Goal: Task Accomplishment & Management: Complete application form

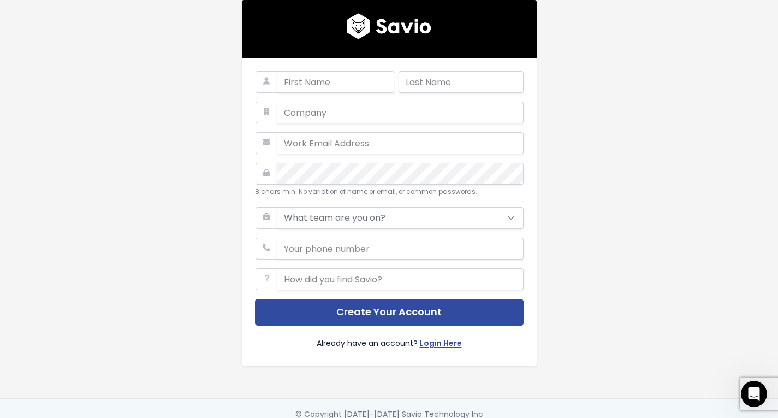
type input "l"
type input "Laís"
click at [483, 75] on input "text" at bounding box center [461, 82] width 125 height 22
type input "Carmo"
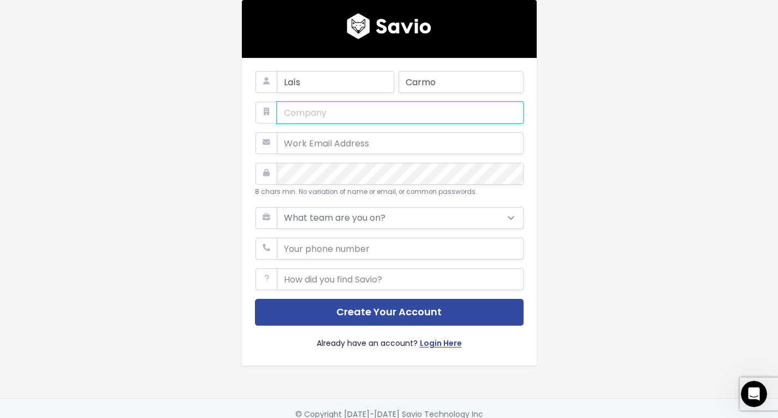
click at [383, 103] on input "text" at bounding box center [400, 113] width 247 height 22
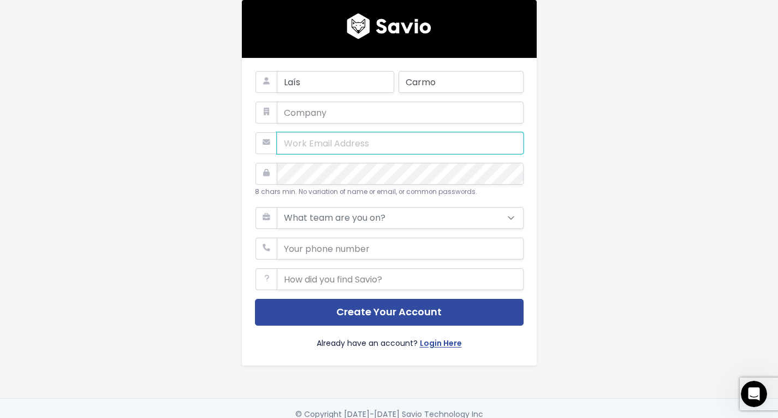
click at [352, 143] on input "email" at bounding box center [400, 143] width 247 height 22
type input "lais.239737@fmm.org.br"
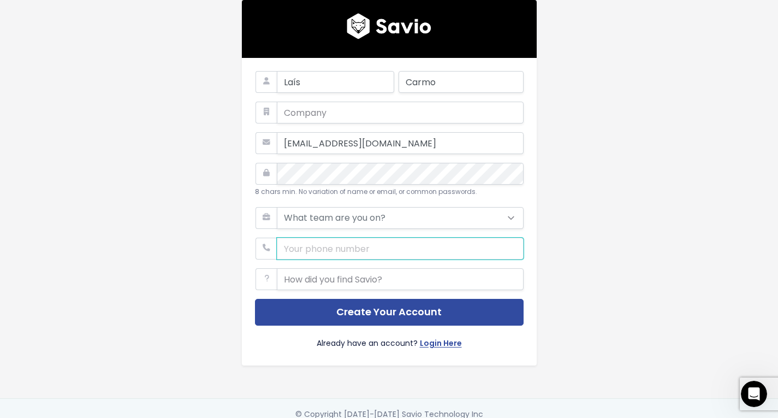
type input "9292258982"
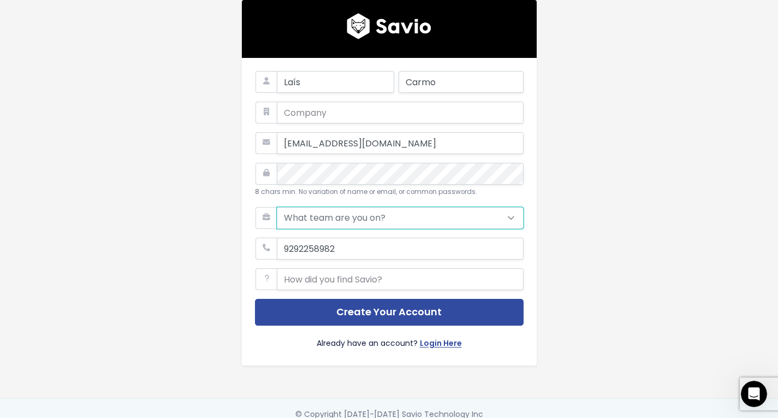
click at [344, 221] on select "What team are you on? Support Product Sales Customer Success Marketing Other" at bounding box center [400, 218] width 247 height 22
click at [400, 220] on select "What team are you on? Support Product Sales Customer Success Marketing Other" at bounding box center [400, 218] width 247 height 22
select select "CUSTOMER_SUCCESS"
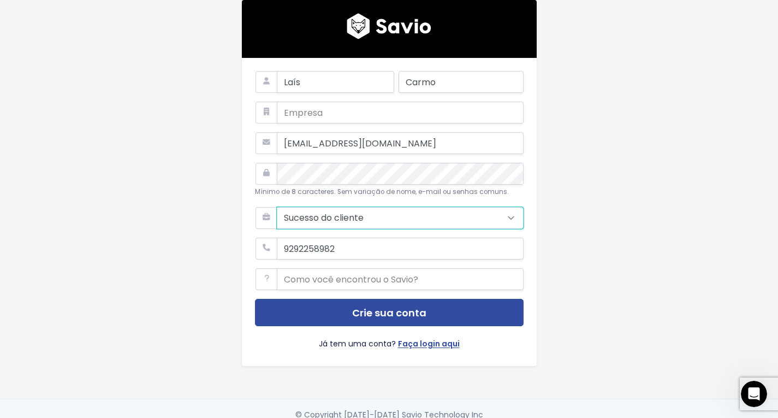
click at [277, 207] on select "De que time você faz parte? Apoiar Produto Vendas Sucesso do cliente Marketing …" at bounding box center [400, 218] width 247 height 22
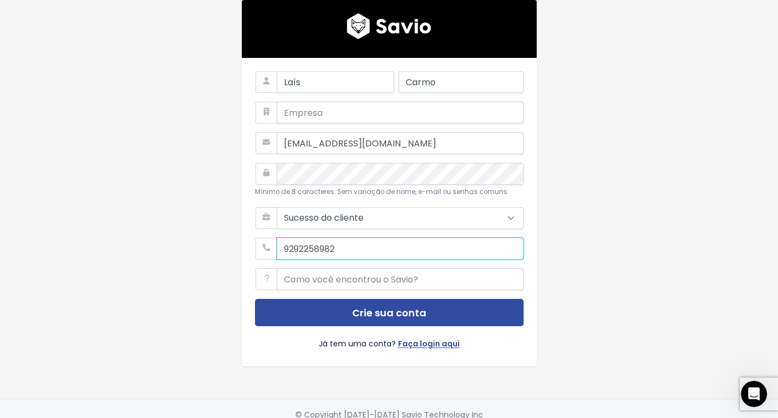
click at [433, 247] on input "phone" at bounding box center [400, 249] width 247 height 22
type input "9"
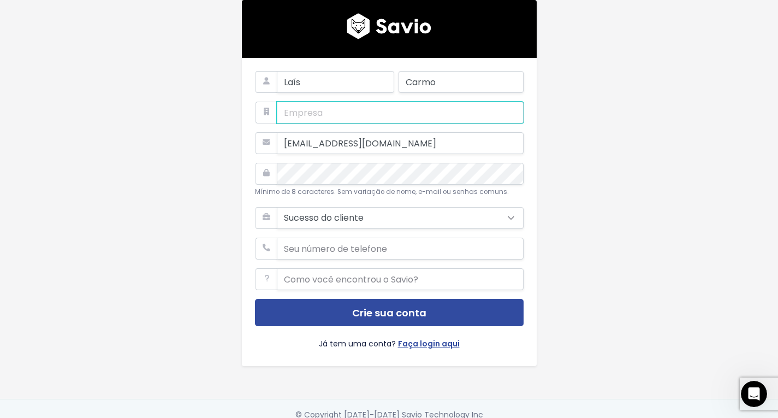
click at [424, 108] on input "text" at bounding box center [400, 113] width 247 height 22
type input "FMM"
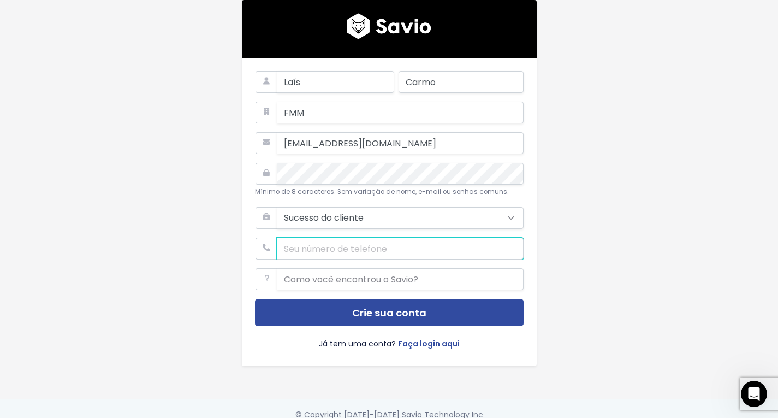
click at [424, 242] on input "phone" at bounding box center [400, 249] width 247 height 22
type input "92985169888"
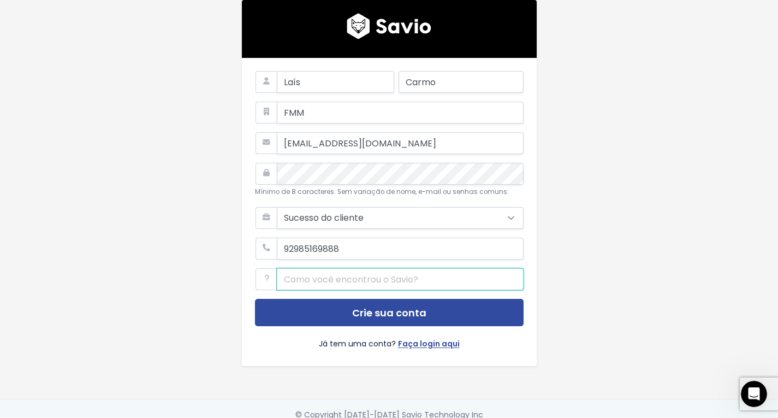
click at [407, 280] on input "text" at bounding box center [400, 279] width 247 height 22
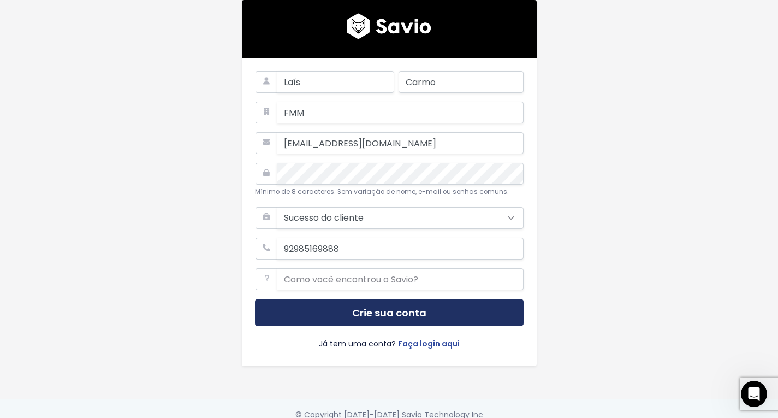
click at [424, 315] on button "Crie sua conta" at bounding box center [389, 312] width 269 height 27
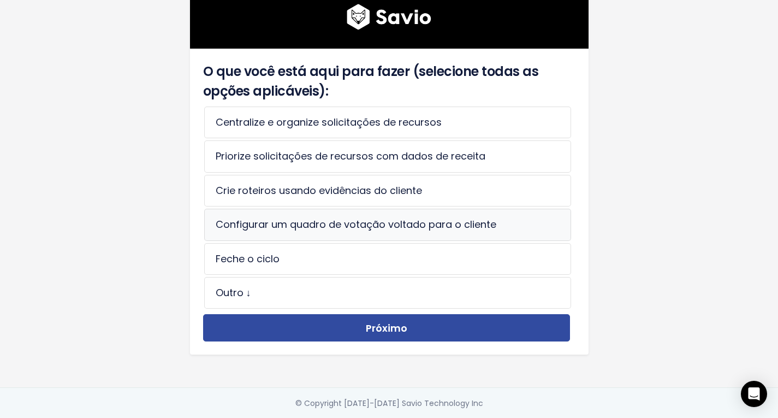
scroll to position [85, 0]
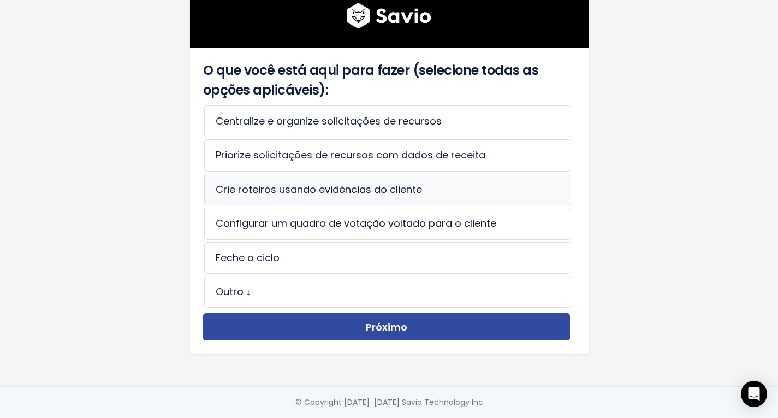
click at [424, 174] on li "Crie roteiros usando evidências do cliente" at bounding box center [387, 190] width 367 height 32
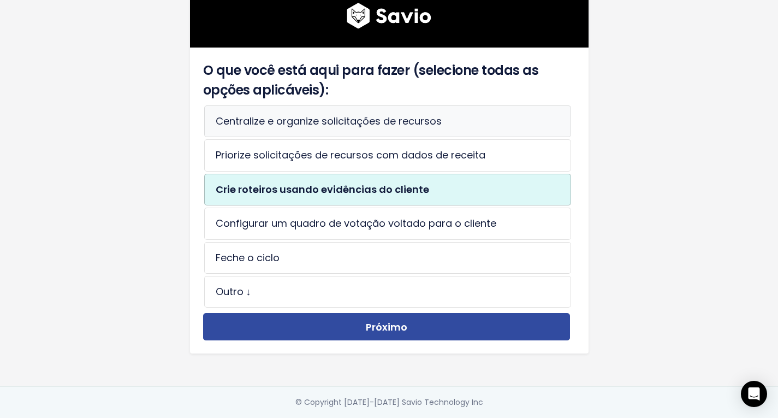
click at [465, 122] on li "Centralize e organize solicitações de recursos" at bounding box center [387, 121] width 367 height 32
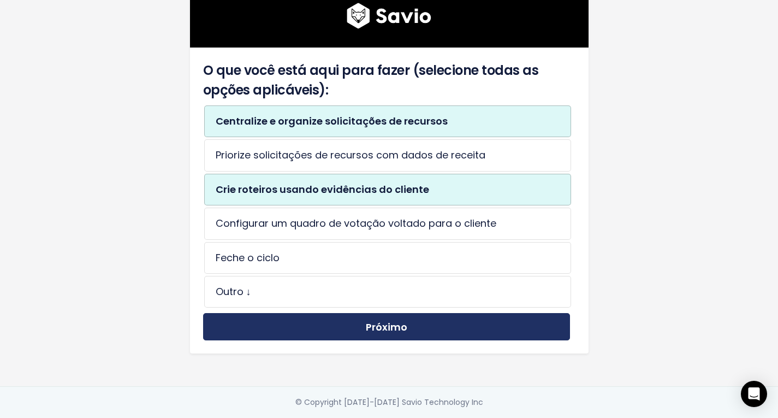
click at [460, 327] on button "Próximo" at bounding box center [386, 326] width 367 height 27
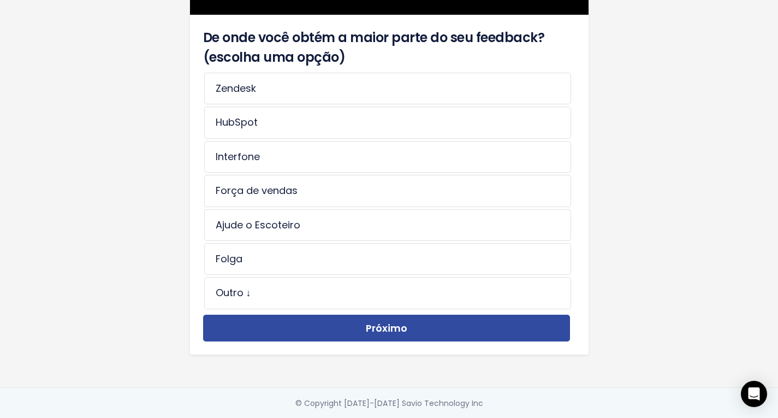
scroll to position [55, 0]
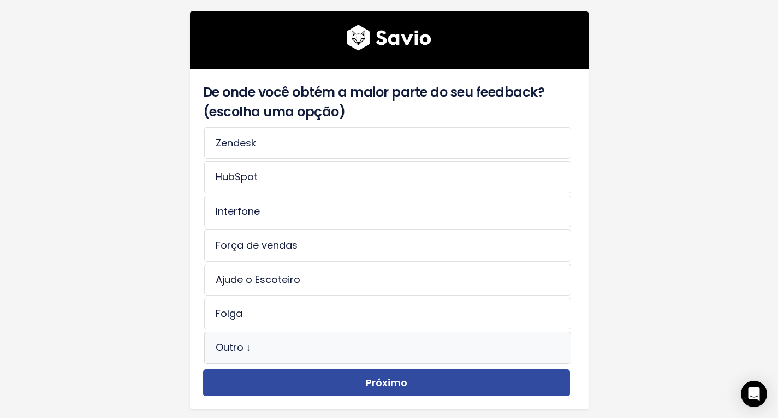
click at [336, 339] on li "Outro ↓" at bounding box center [387, 348] width 367 height 32
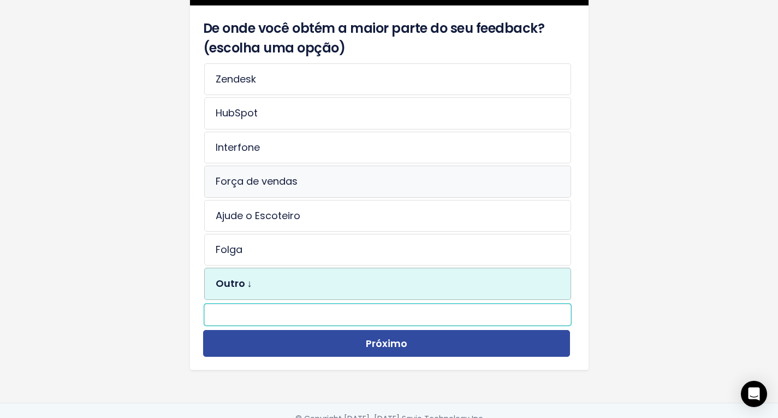
scroll to position [89, 0]
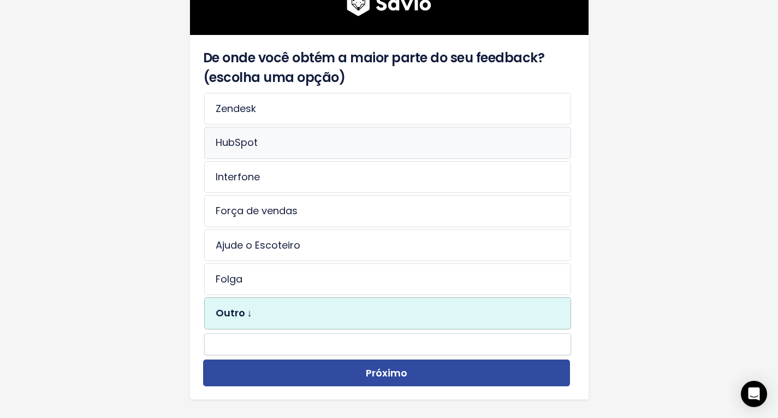
click at [356, 128] on li "HubSpot" at bounding box center [387, 143] width 367 height 32
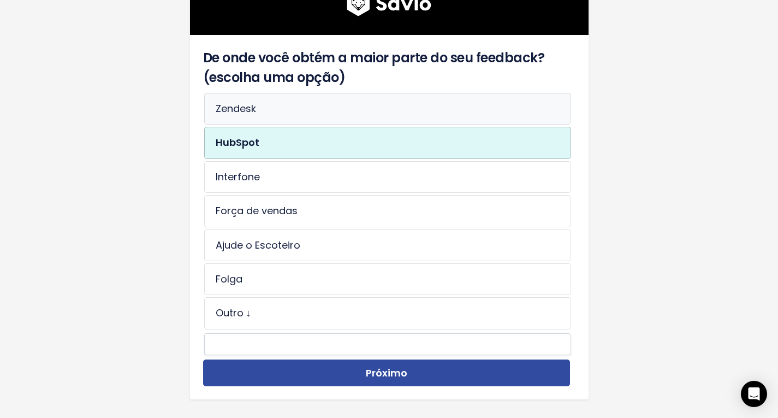
click at [346, 113] on li "Zendesk" at bounding box center [387, 109] width 367 height 32
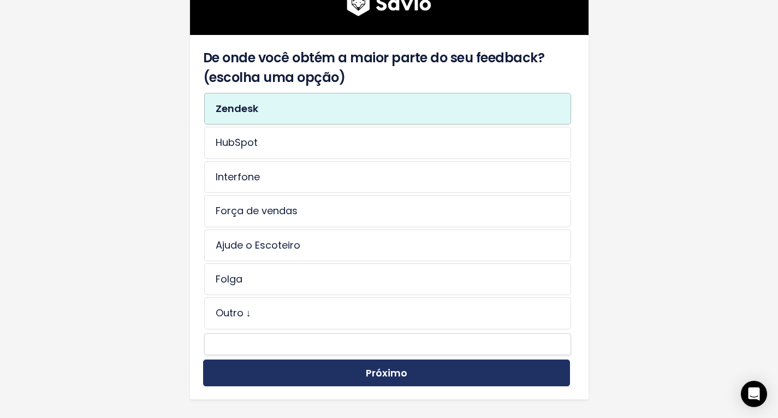
click at [431, 367] on button "Próximo" at bounding box center [386, 372] width 367 height 27
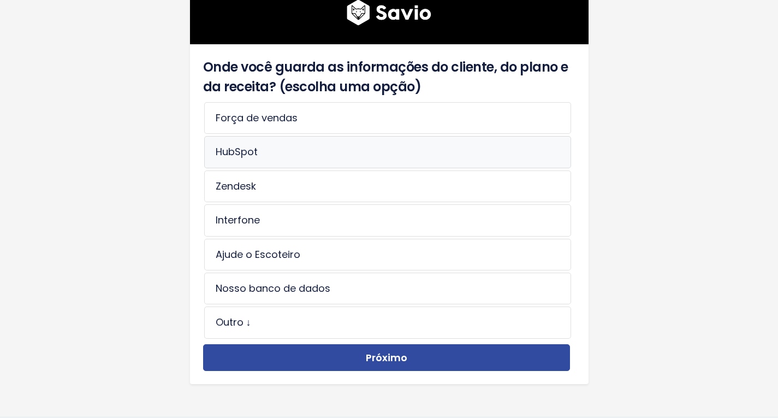
scroll to position [109, 0]
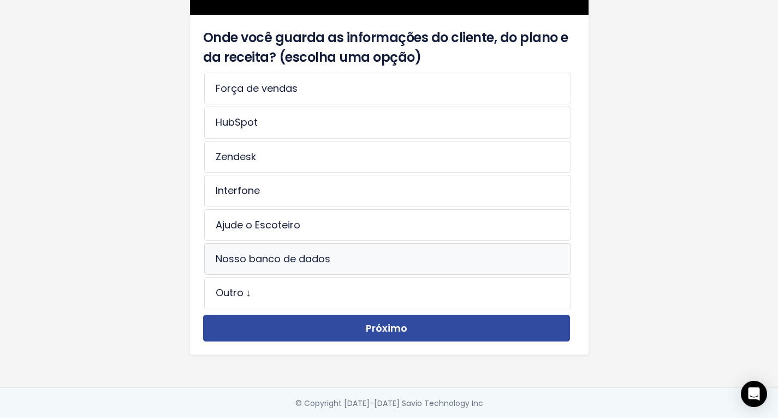
click at [319, 257] on font "Nosso banco de dados" at bounding box center [273, 259] width 115 height 14
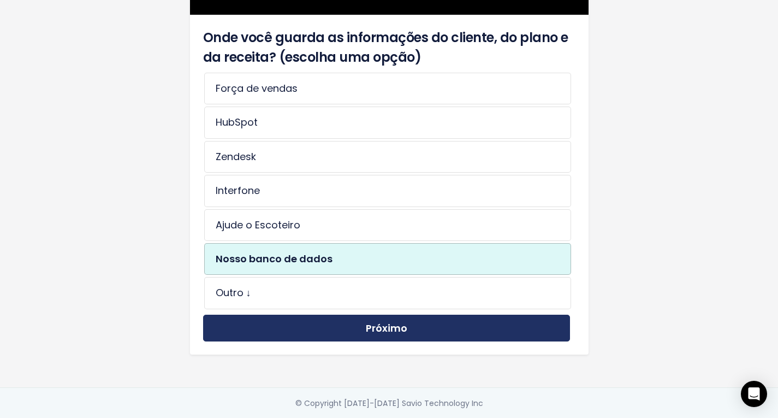
click at [468, 330] on button "Próximo" at bounding box center [386, 328] width 367 height 27
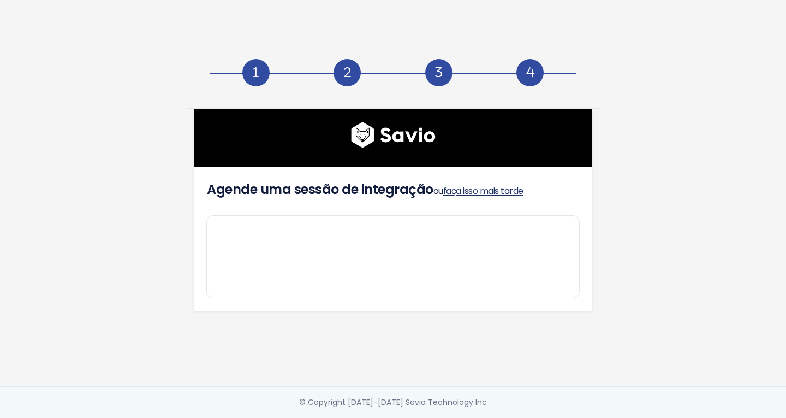
click at [495, 190] on font "faça isso mais tarde" at bounding box center [483, 191] width 80 height 13
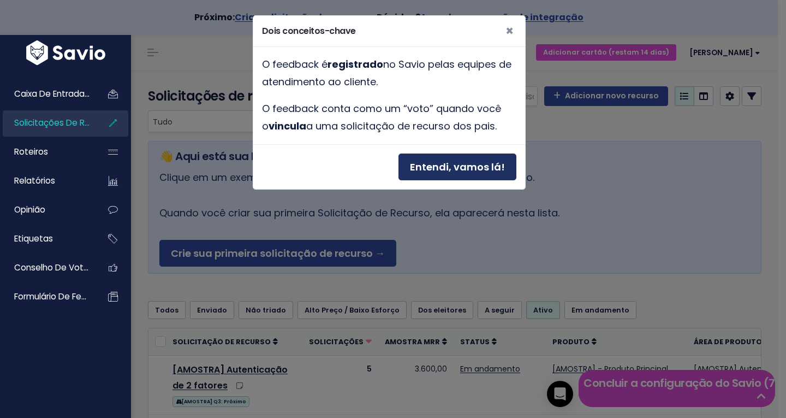
click at [472, 171] on font "Entendi, vamos lá!" at bounding box center [457, 167] width 95 height 14
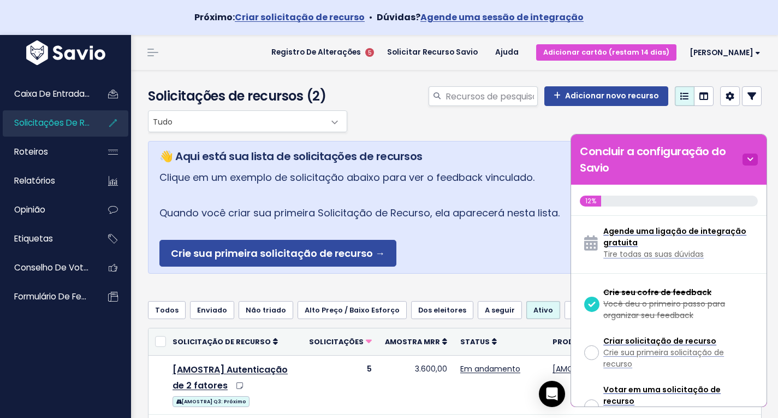
click at [747, 159] on icon at bounding box center [750, 159] width 15 height 12
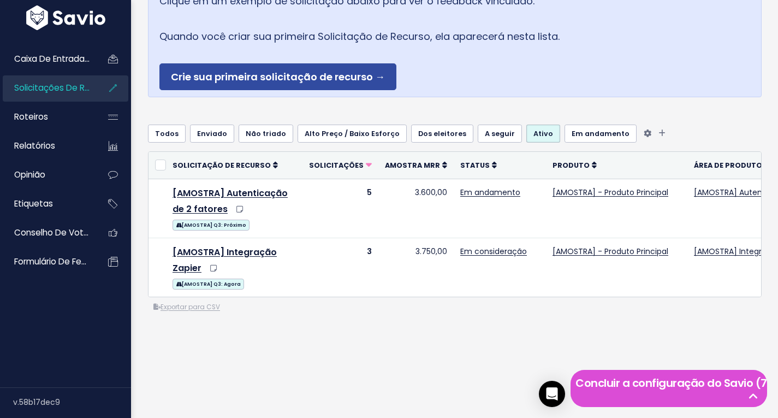
scroll to position [193, 0]
